Goal: Transaction & Acquisition: Purchase product/service

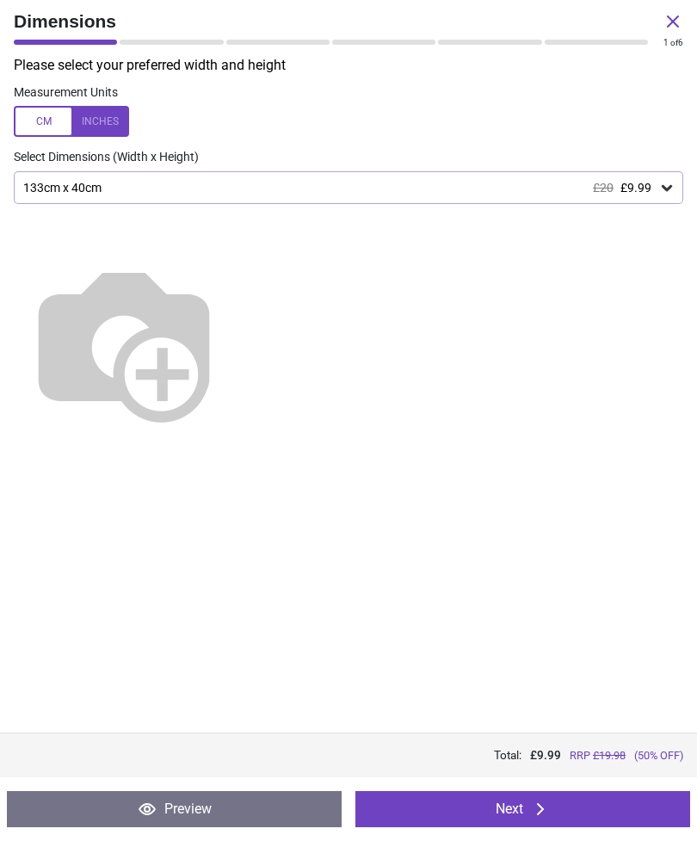
click at [668, 23] on icon at bounding box center [673, 21] width 21 height 21
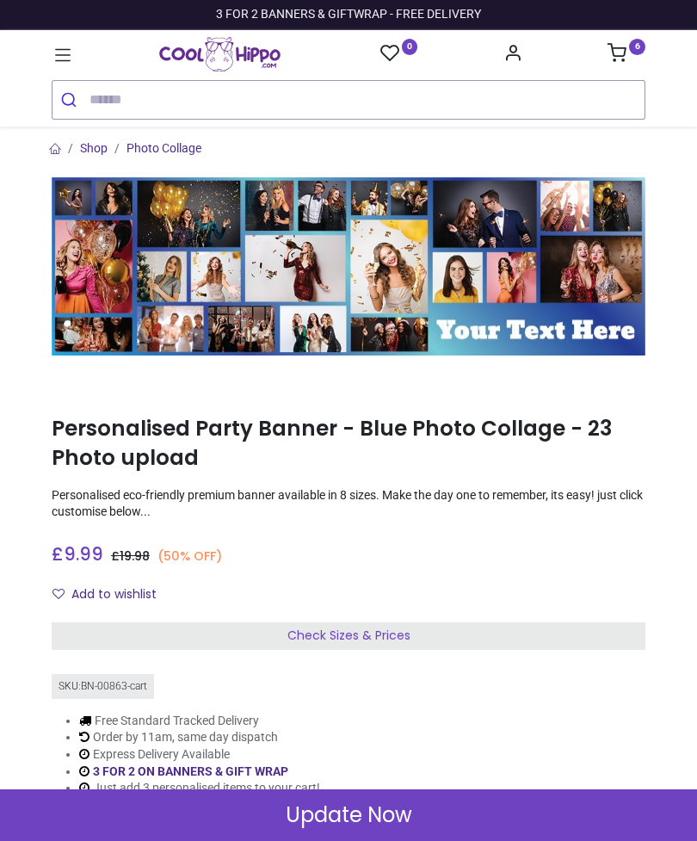
click at [636, 53] on sup "6" at bounding box center [637, 47] width 16 height 16
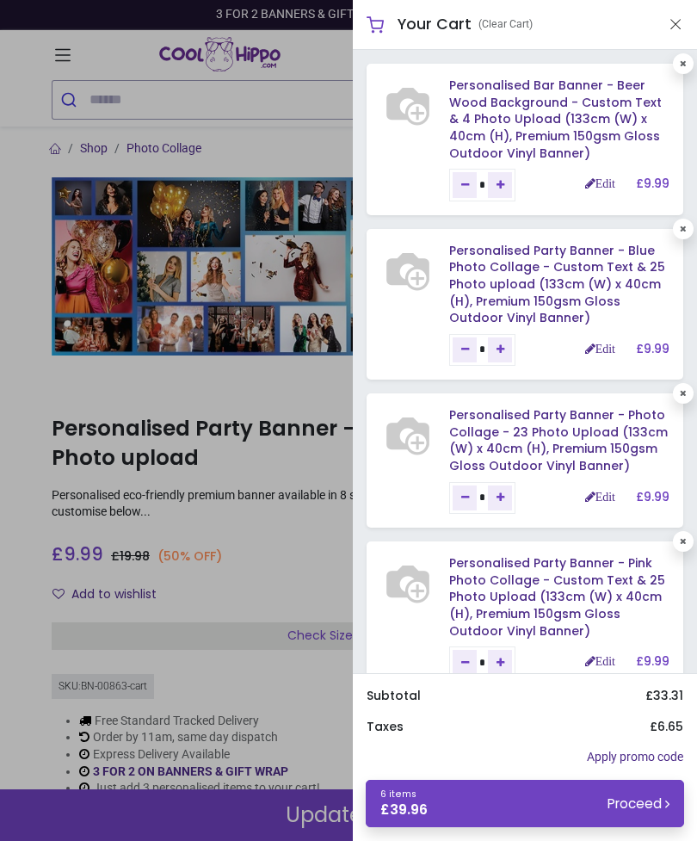
click at [601, 492] on link "Edit" at bounding box center [600, 497] width 30 height 12
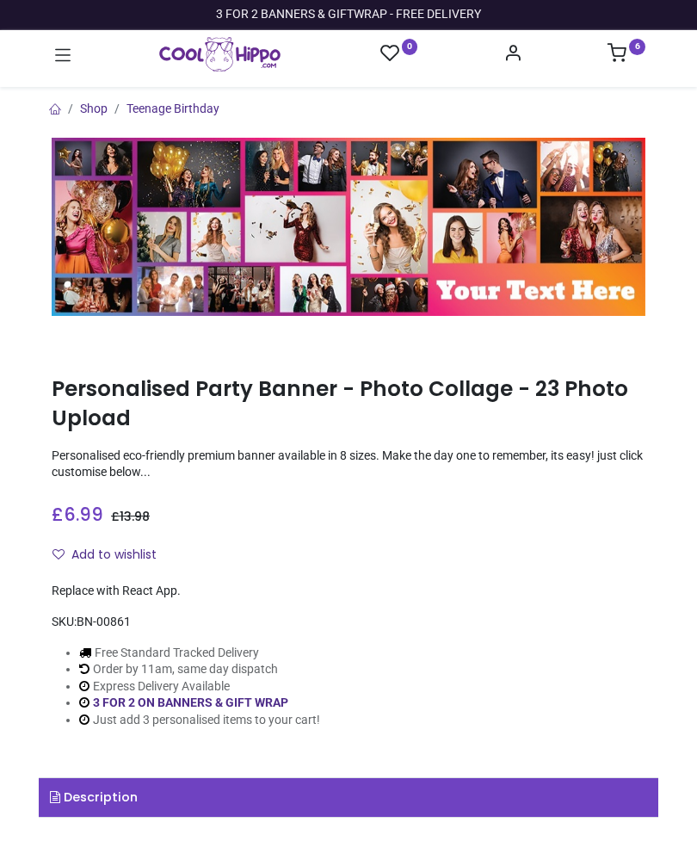
type input "**********"
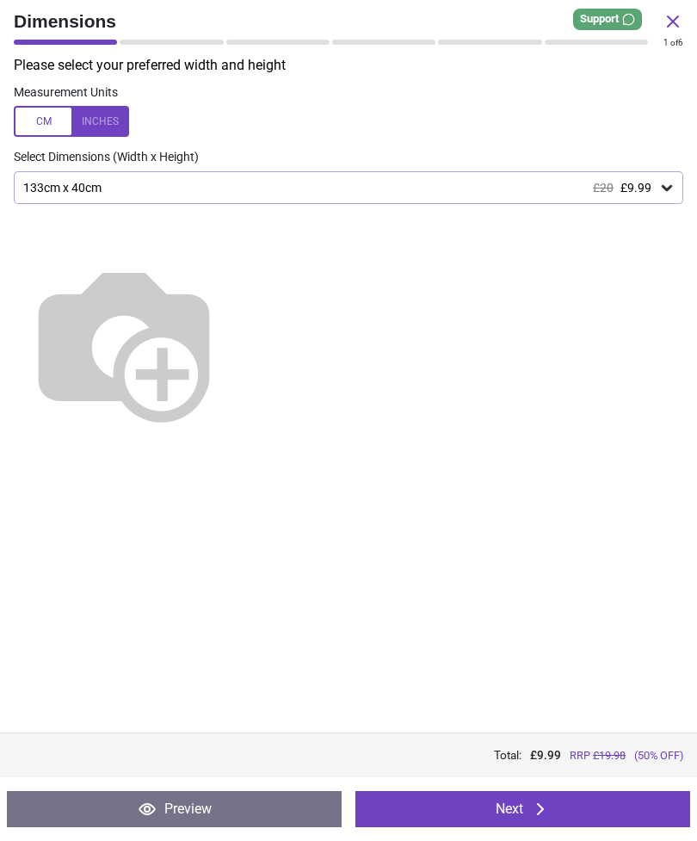
click at [565, 802] on button "Next" at bounding box center [523, 809] width 335 height 36
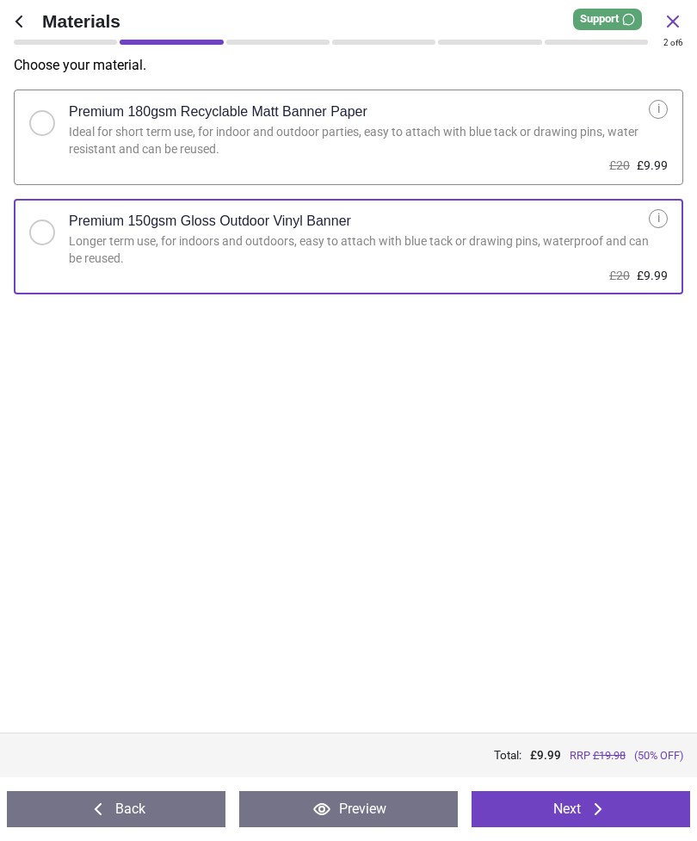
click at [579, 808] on button "Next" at bounding box center [581, 809] width 219 height 36
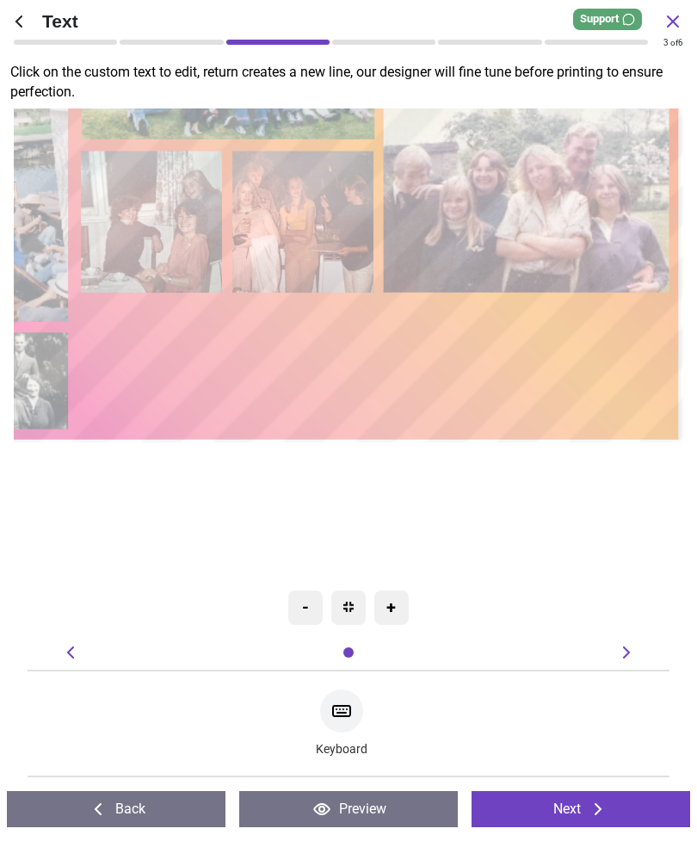
click at [598, 805] on icon at bounding box center [598, 809] width 7 height 12
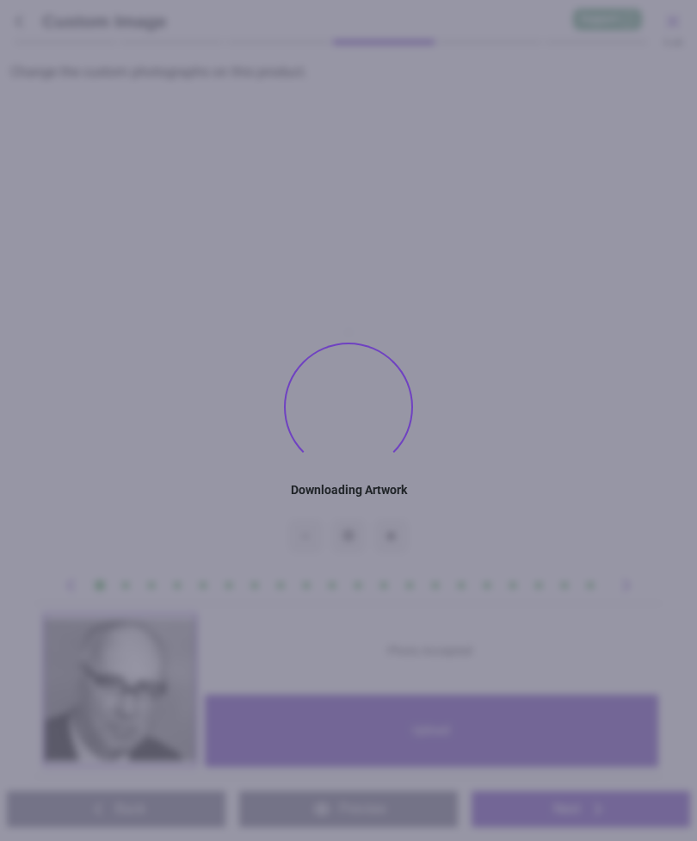
type textarea "********"
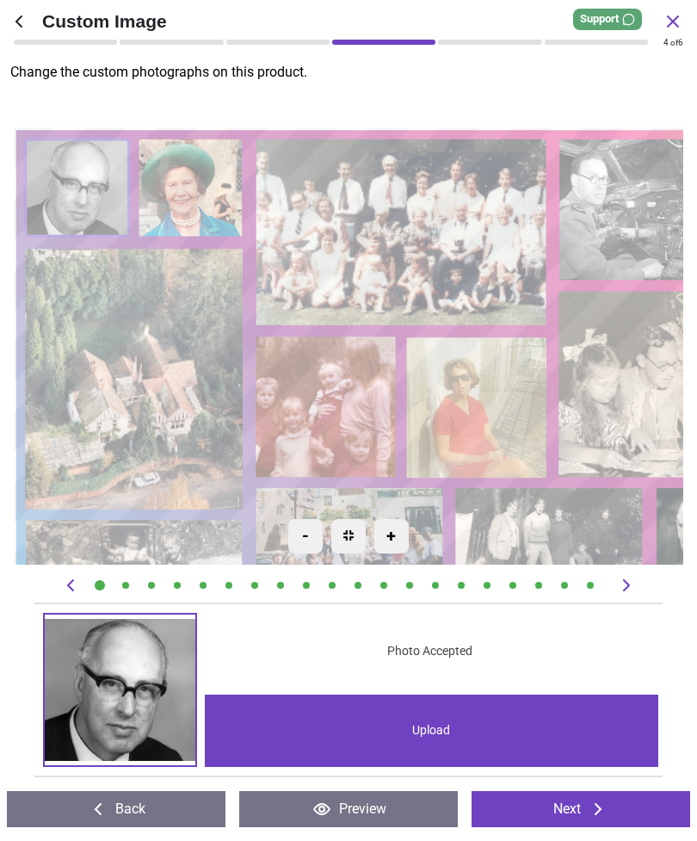
click at [339, 399] on image at bounding box center [327, 407] width 140 height 141
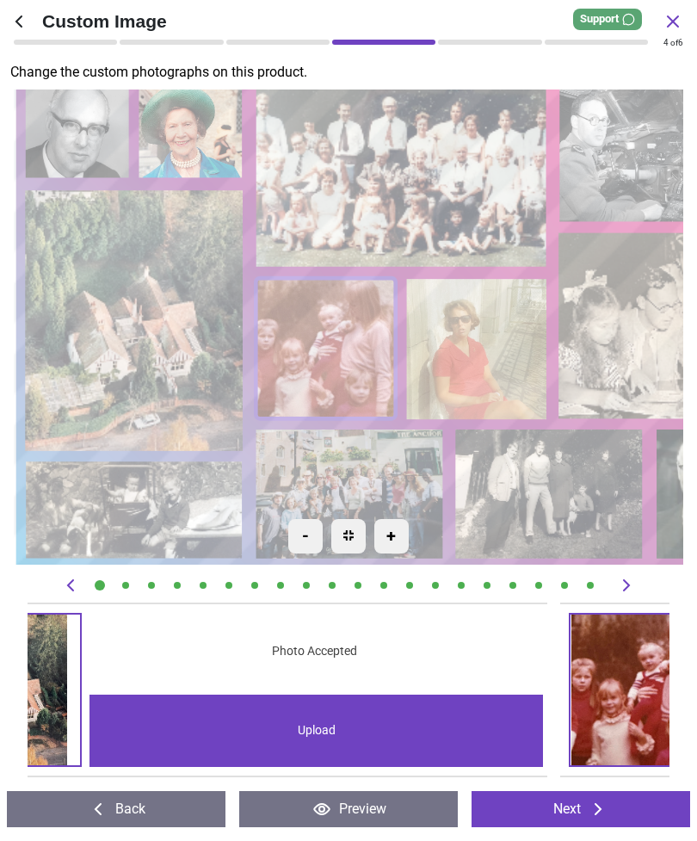
scroll to position [0, 7057]
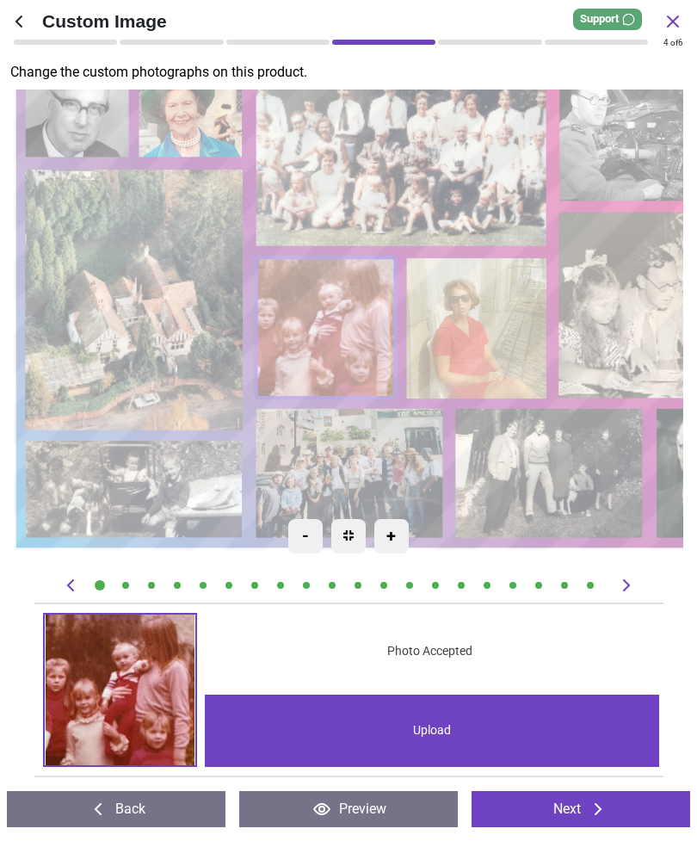
click at [437, 727] on div "Upload" at bounding box center [432, 731] width 455 height 72
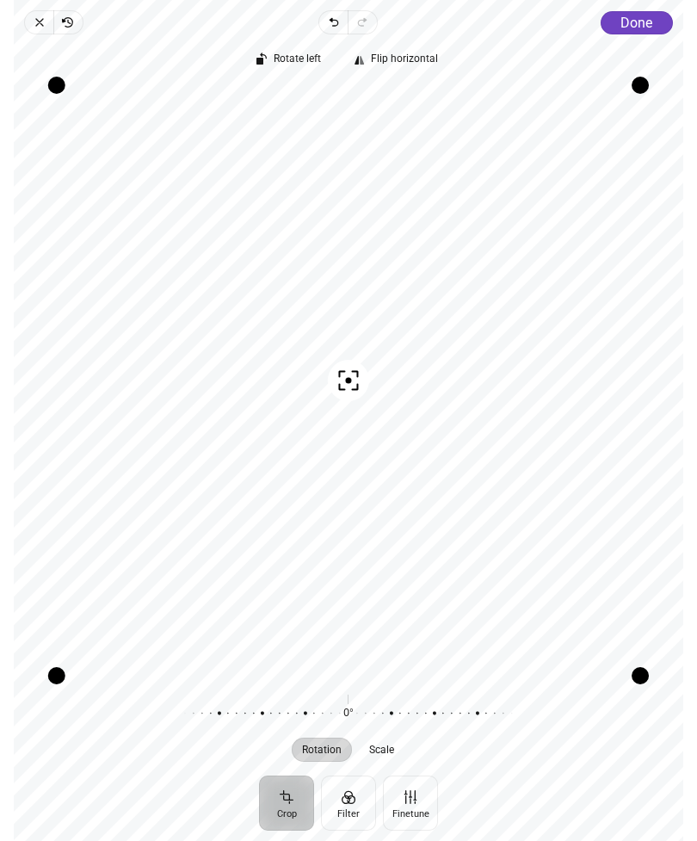
click at [634, 20] on span "Done" at bounding box center [637, 23] width 32 height 16
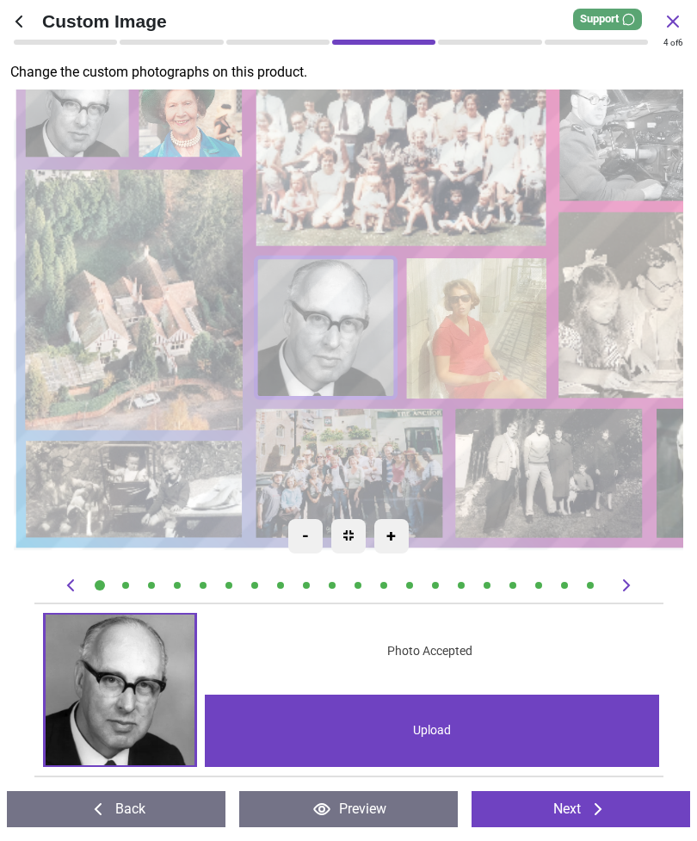
click at [495, 322] on image at bounding box center [477, 328] width 140 height 141
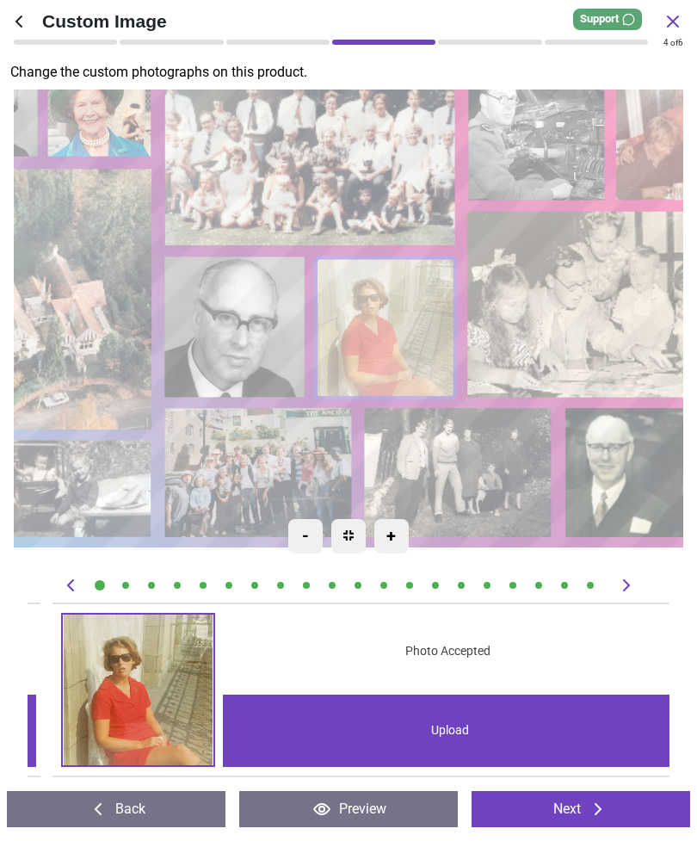
scroll to position [0, 7700]
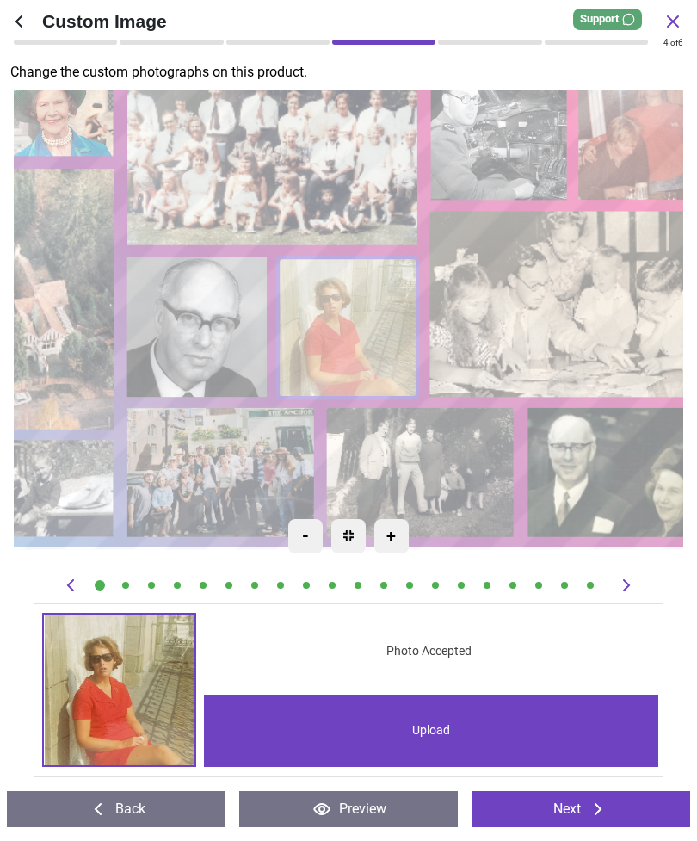
click at [431, 730] on div "Upload" at bounding box center [431, 731] width 455 height 72
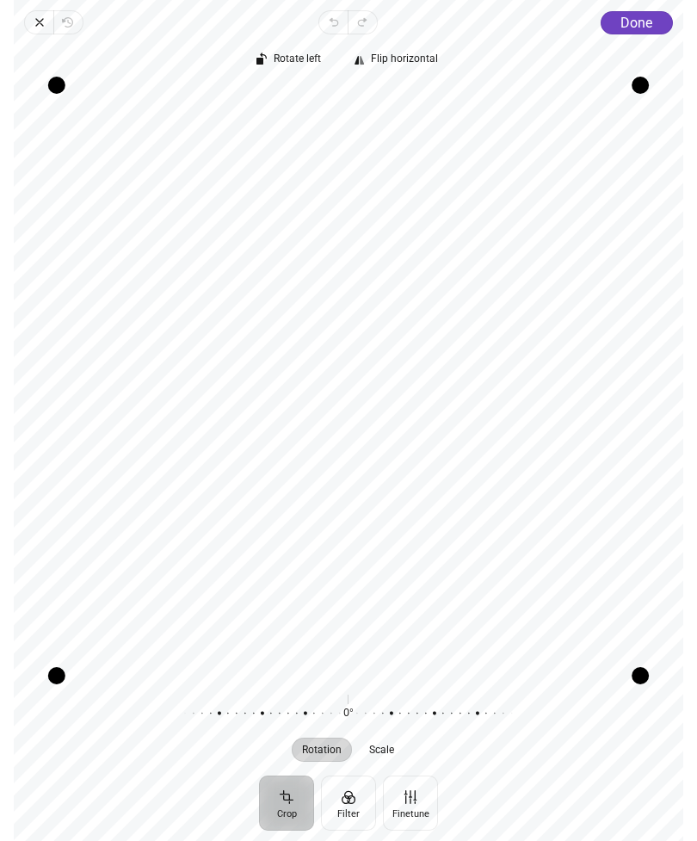
click at [637, 19] on span "Done" at bounding box center [637, 23] width 32 height 16
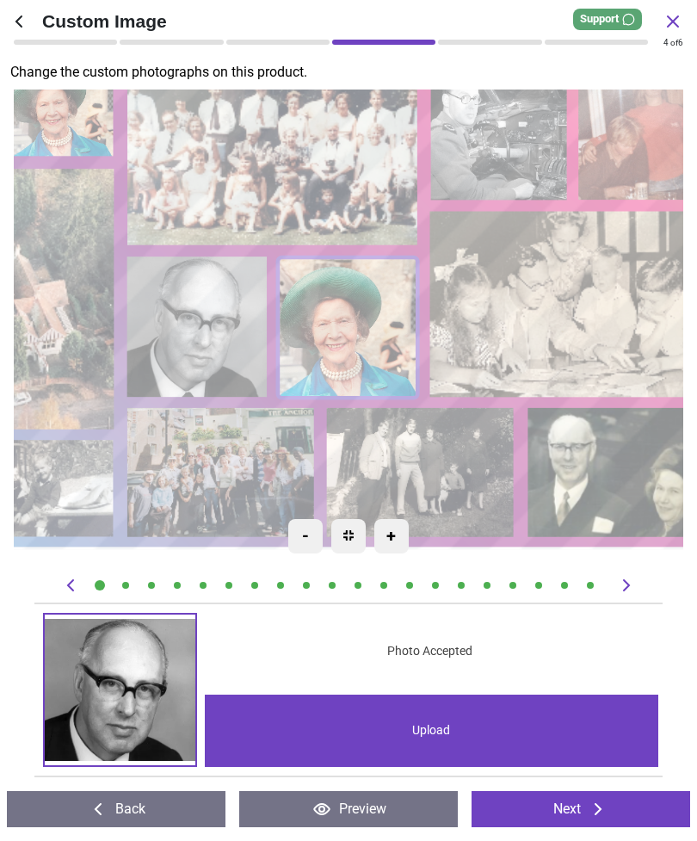
scroll to position [0, 7700]
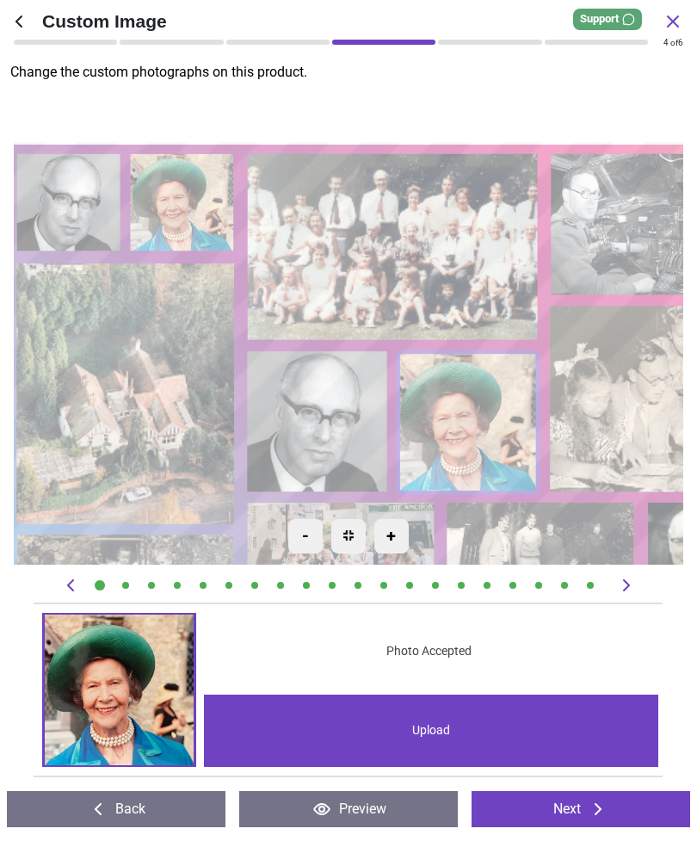
click at [75, 206] on image at bounding box center [68, 201] width 103 height 97
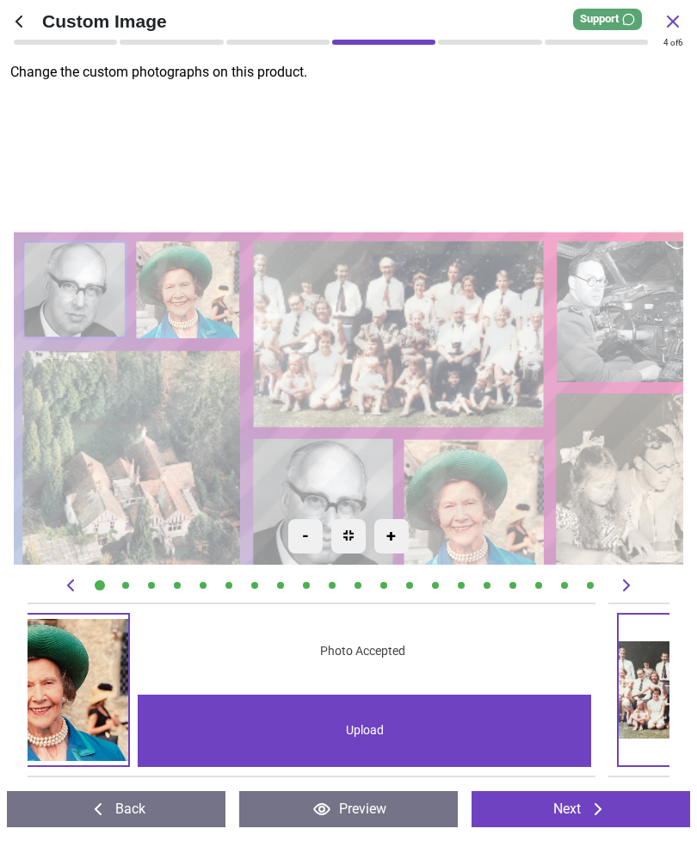
scroll to position [0, 0]
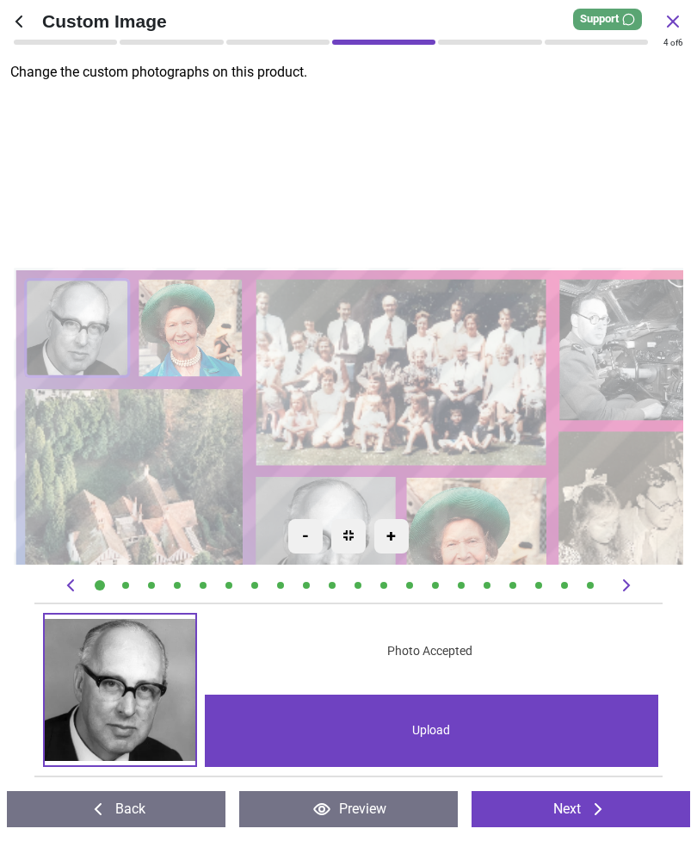
click at [441, 737] on div "Upload" at bounding box center [432, 731] width 455 height 72
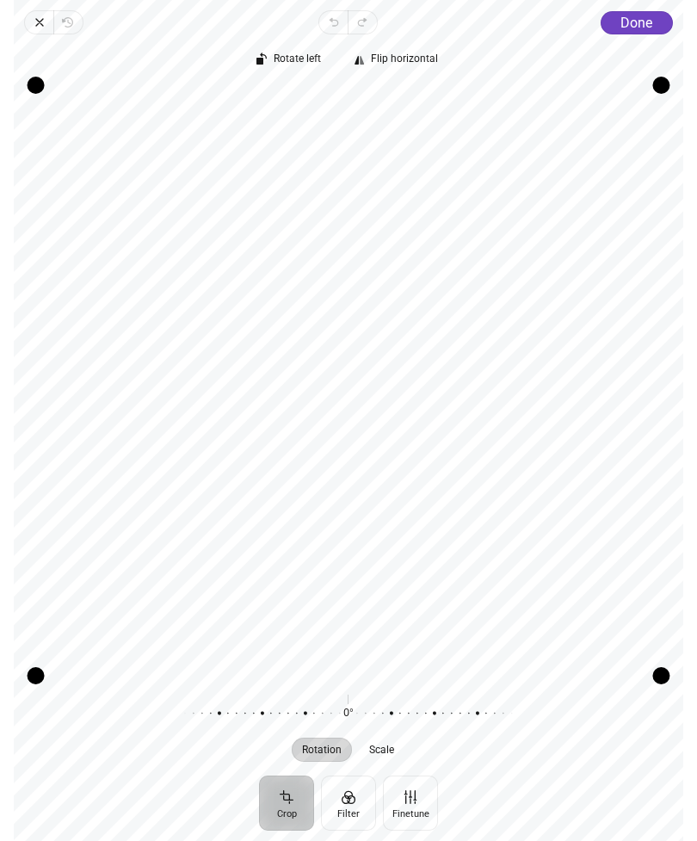
click at [651, 23] on span "Done" at bounding box center [637, 23] width 32 height 16
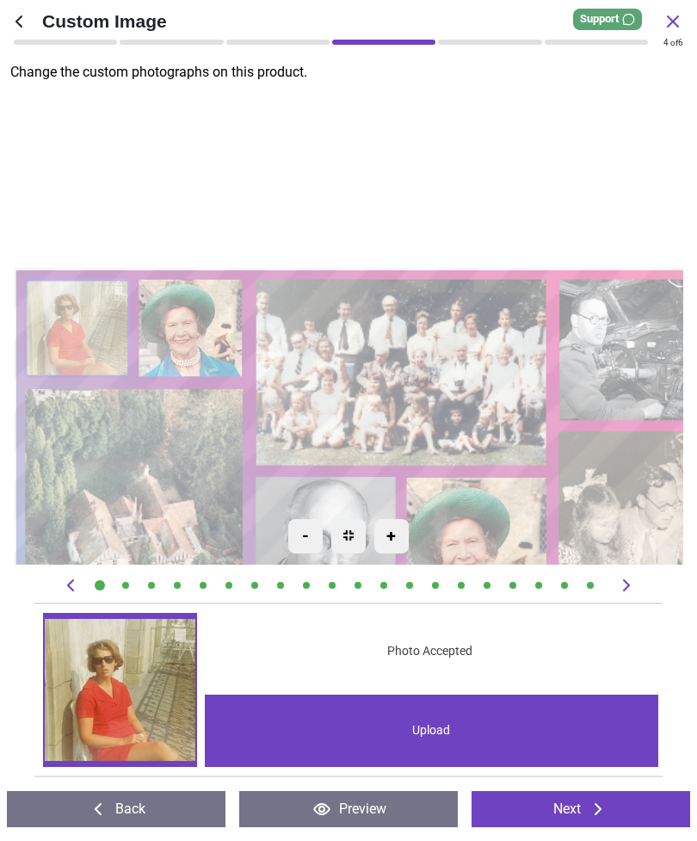
click at [191, 327] on image at bounding box center [190, 327] width 103 height 97
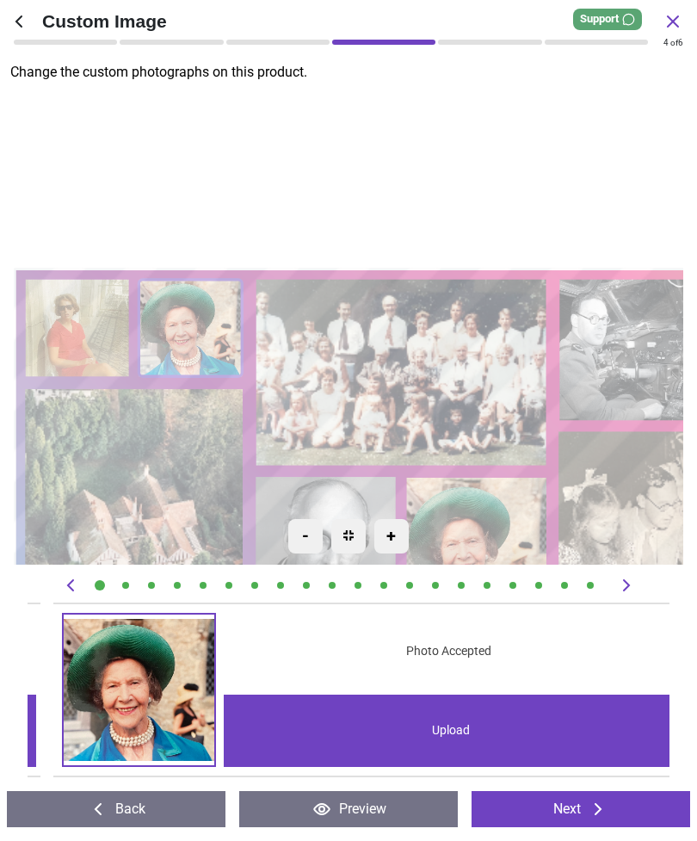
scroll to position [0, 641]
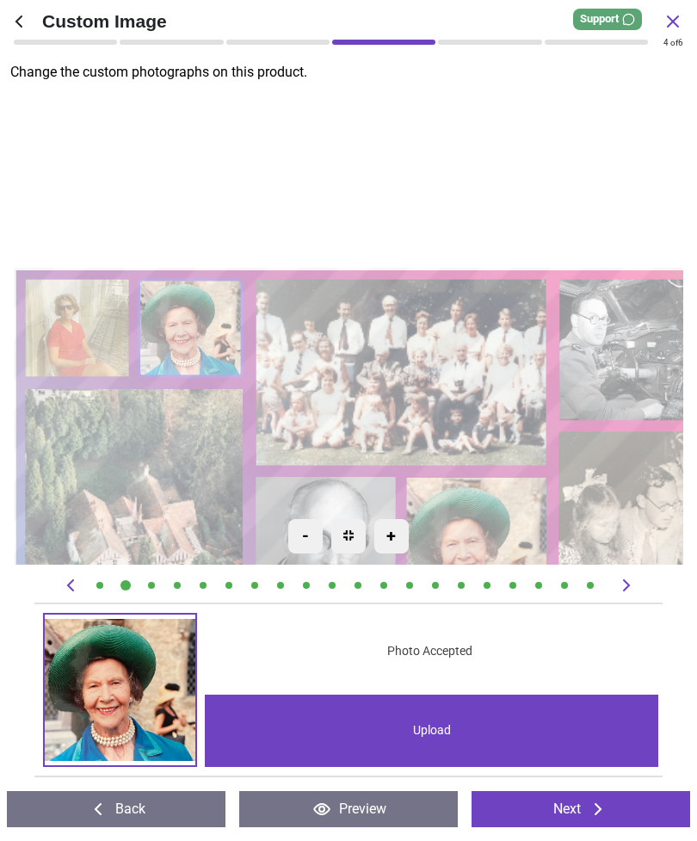
click at [434, 736] on div "Upload" at bounding box center [432, 731] width 455 height 72
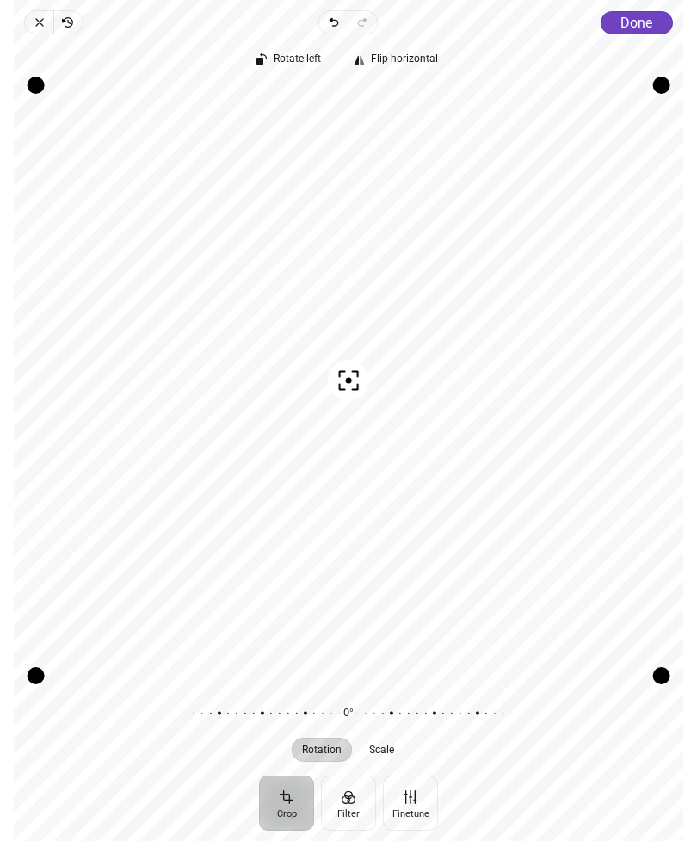
click at [641, 21] on span "Done" at bounding box center [637, 23] width 32 height 16
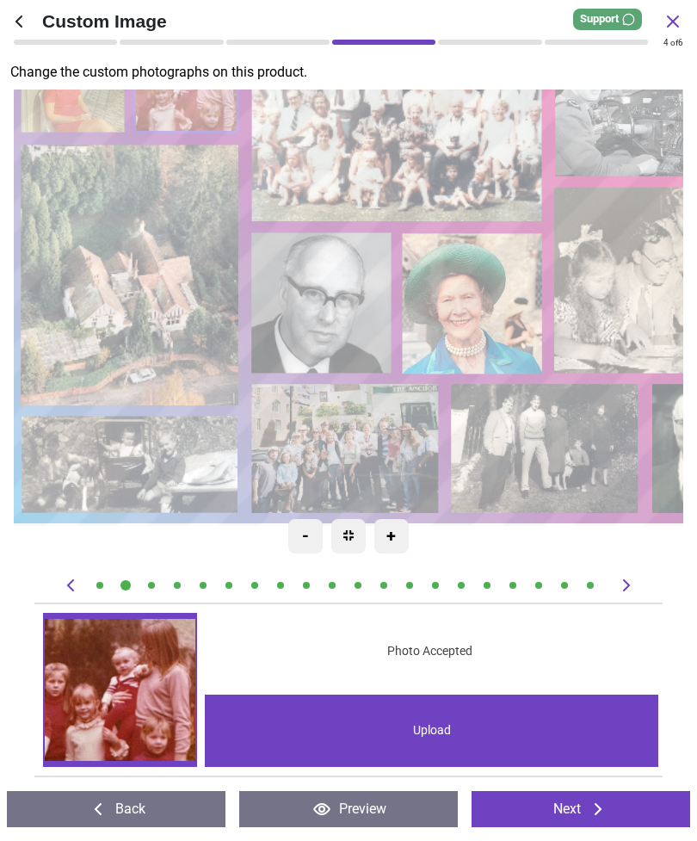
click at [615, 808] on button "Next" at bounding box center [581, 809] width 219 height 36
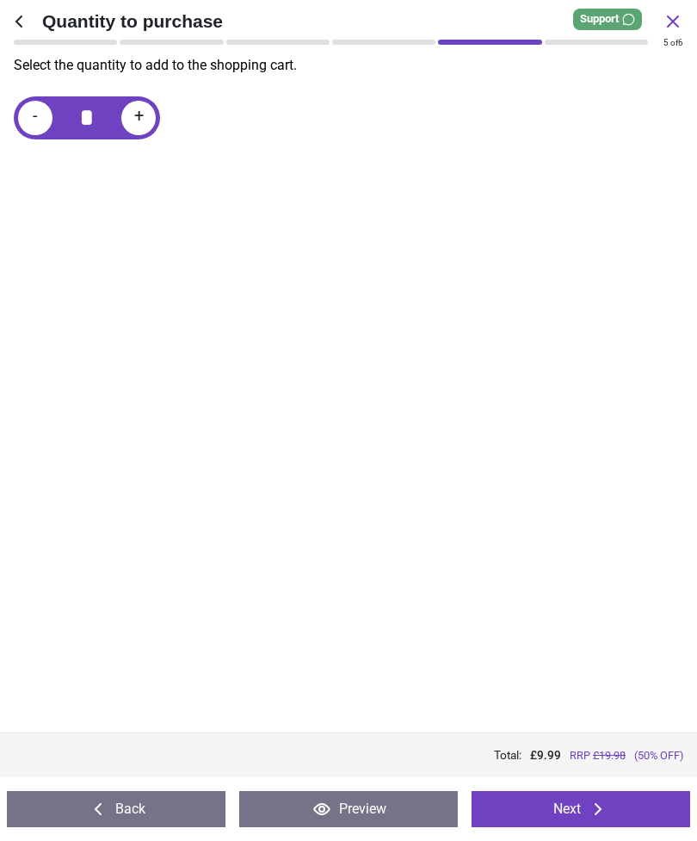
click at [609, 802] on icon at bounding box center [598, 809] width 21 height 21
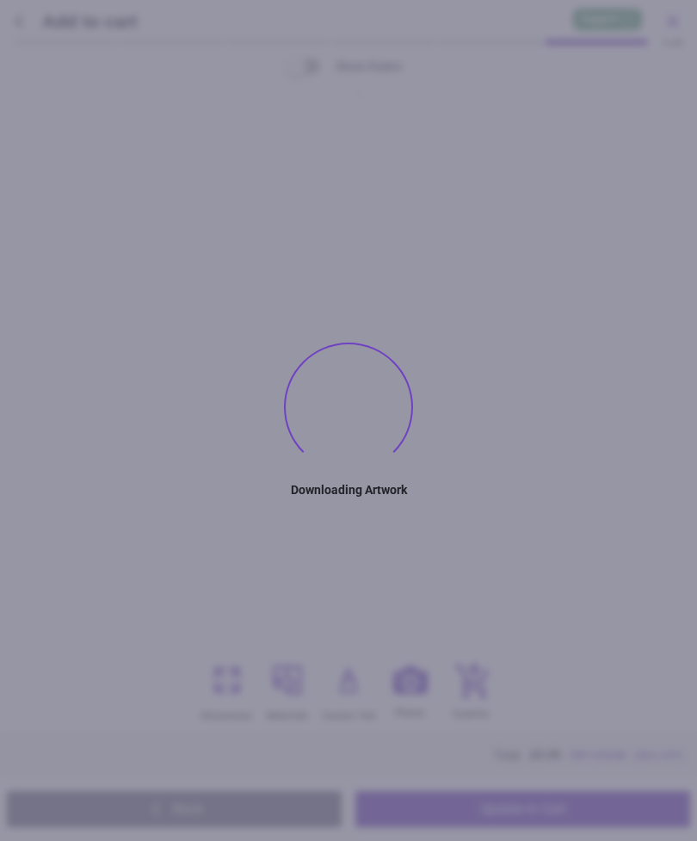
type textarea "********"
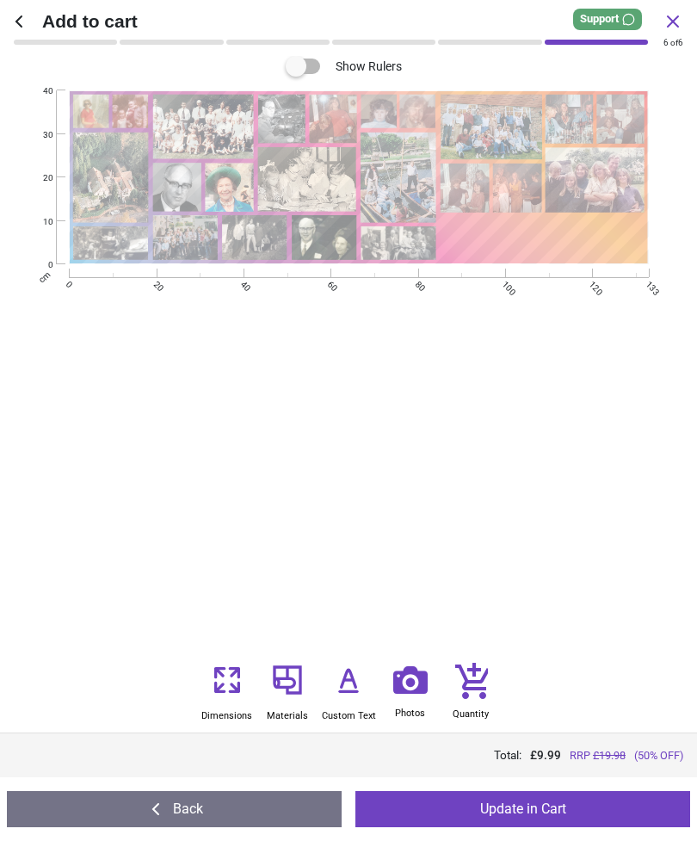
click at [569, 808] on button "Update in Cart" at bounding box center [523, 809] width 335 height 36
